Goal: Check status: Check status

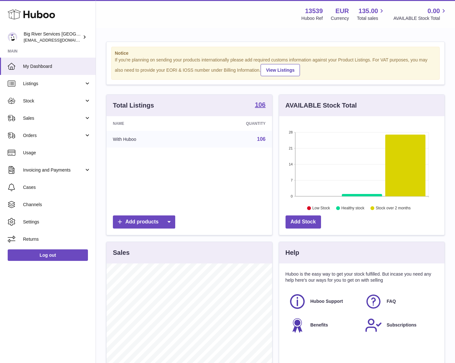
scroll to position [100, 165]
click at [42, 133] on span "Orders" at bounding box center [53, 135] width 61 height 6
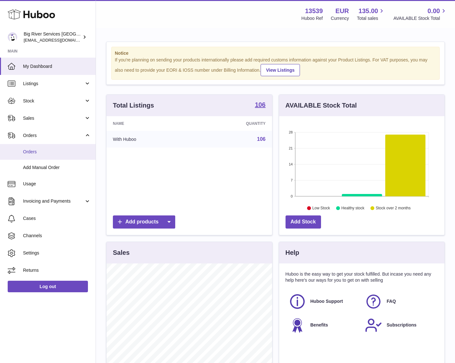
click at [43, 152] on span "Orders" at bounding box center [57, 152] width 68 height 6
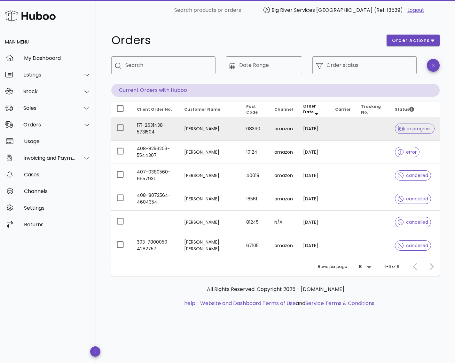
click at [364, 129] on td at bounding box center [373, 128] width 34 height 23
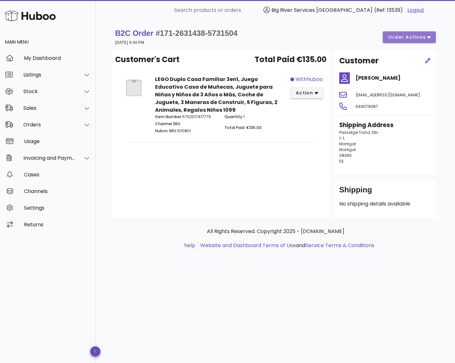
click at [391, 39] on span "order actions" at bounding box center [407, 37] width 38 height 7
click at [311, 39] on div "B2C Order # 171-2631438-5731504 04 October 2025 at 9:34 PM order actions" at bounding box center [275, 37] width 321 height 18
